Goal: Find specific page/section: Find specific page/section

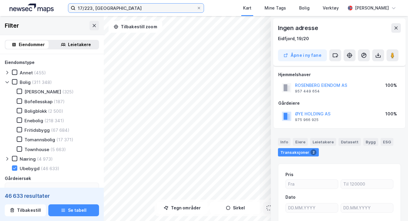
click at [142, 6] on input "17/223, [GEOGRAPHIC_DATA]" at bounding box center [135, 8] width 121 height 9
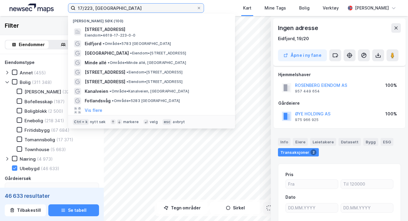
scroll to position [60, 0]
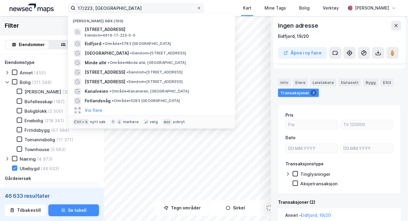
click at [196, 9] on span at bounding box center [198, 8] width 5 height 5
click at [179, 9] on input "17/223, [GEOGRAPHIC_DATA]" at bounding box center [135, 8] width 121 height 9
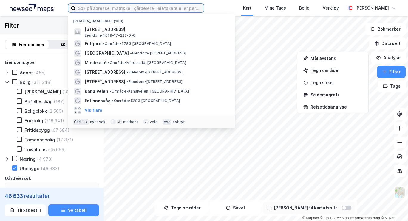
click at [177, 8] on input at bounding box center [139, 8] width 128 height 9
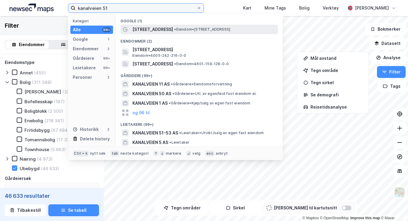
type input "kanalveien 51"
click at [181, 31] on span "• Eiendom • [STREET_ADDRESS]" at bounding box center [202, 29] width 56 height 5
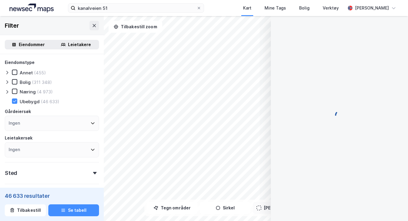
type input "Inkluder (46 633)"
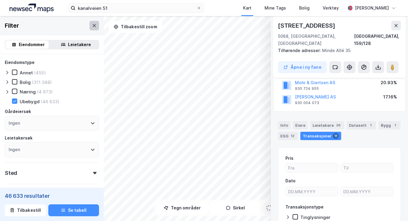
click at [93, 27] on icon at bounding box center [94, 25] width 3 height 3
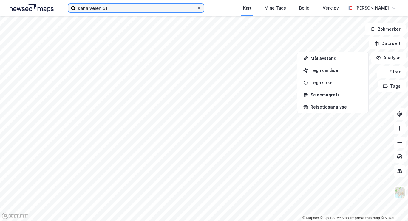
click at [145, 13] on label "kanalveien 51" at bounding box center [136, 8] width 136 height 10
click at [145, 13] on input "kanalveien 51" at bounding box center [135, 8] width 121 height 9
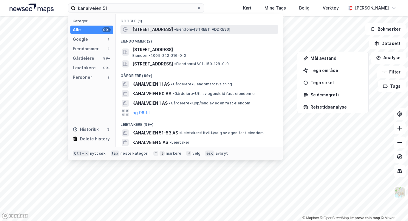
click at [150, 30] on span "[STREET_ADDRESS]" at bounding box center [152, 29] width 41 height 7
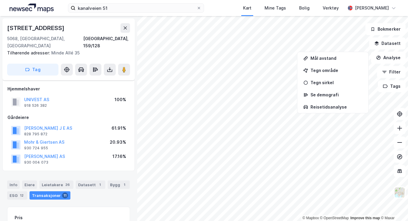
scroll to position [60, 0]
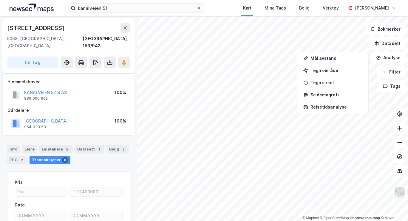
scroll to position [55, 0]
